Goal: Complete application form

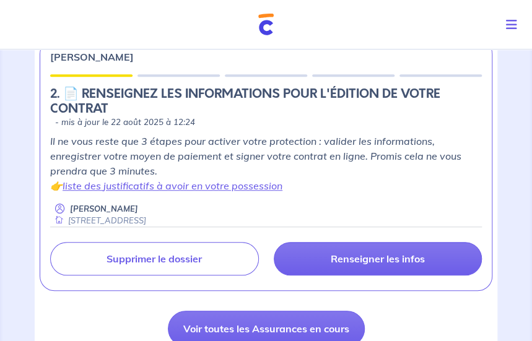
scroll to position [248, 0]
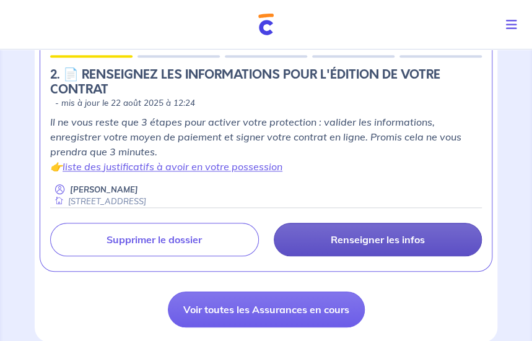
click at [375, 238] on p "Renseigner les infos" at bounding box center [378, 240] width 94 height 12
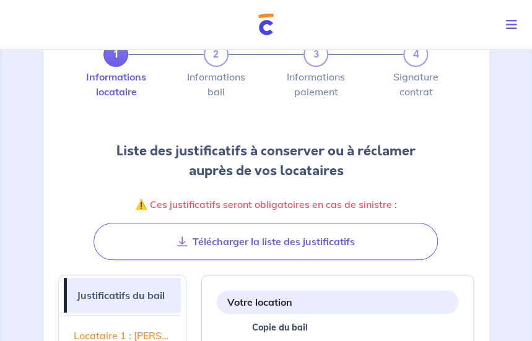
scroll to position [124, 0]
